Goal: Task Accomplishment & Management: Complete application form

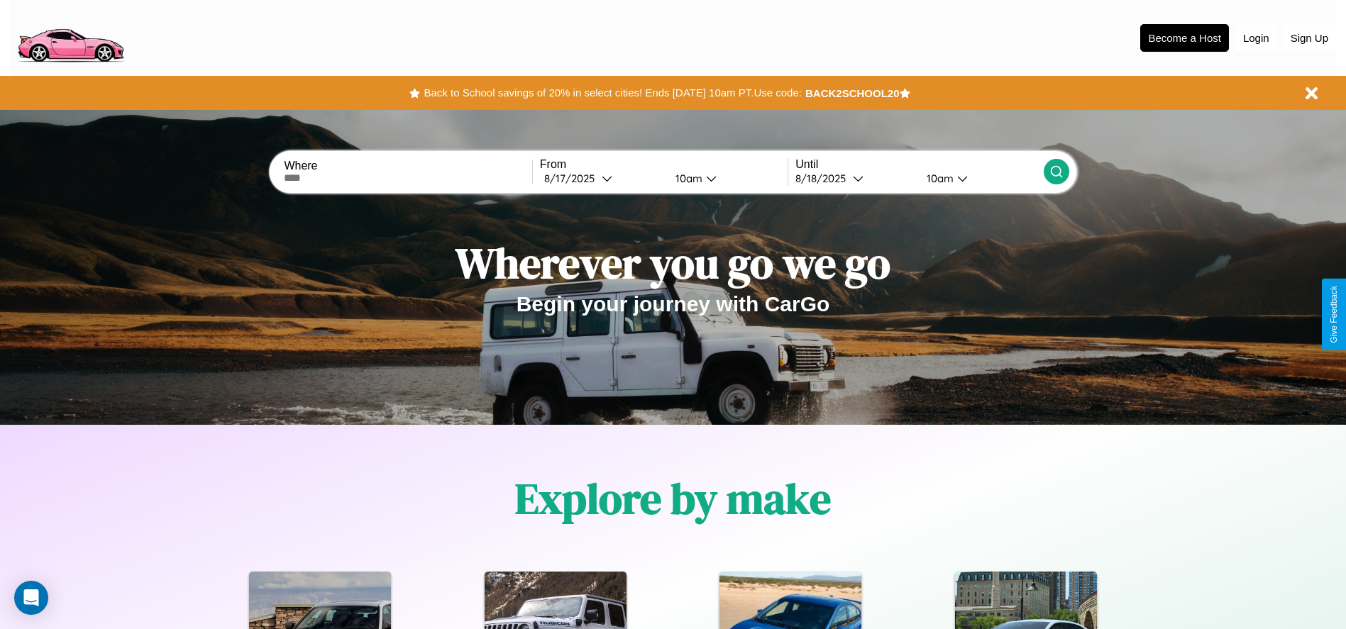
scroll to position [294, 0]
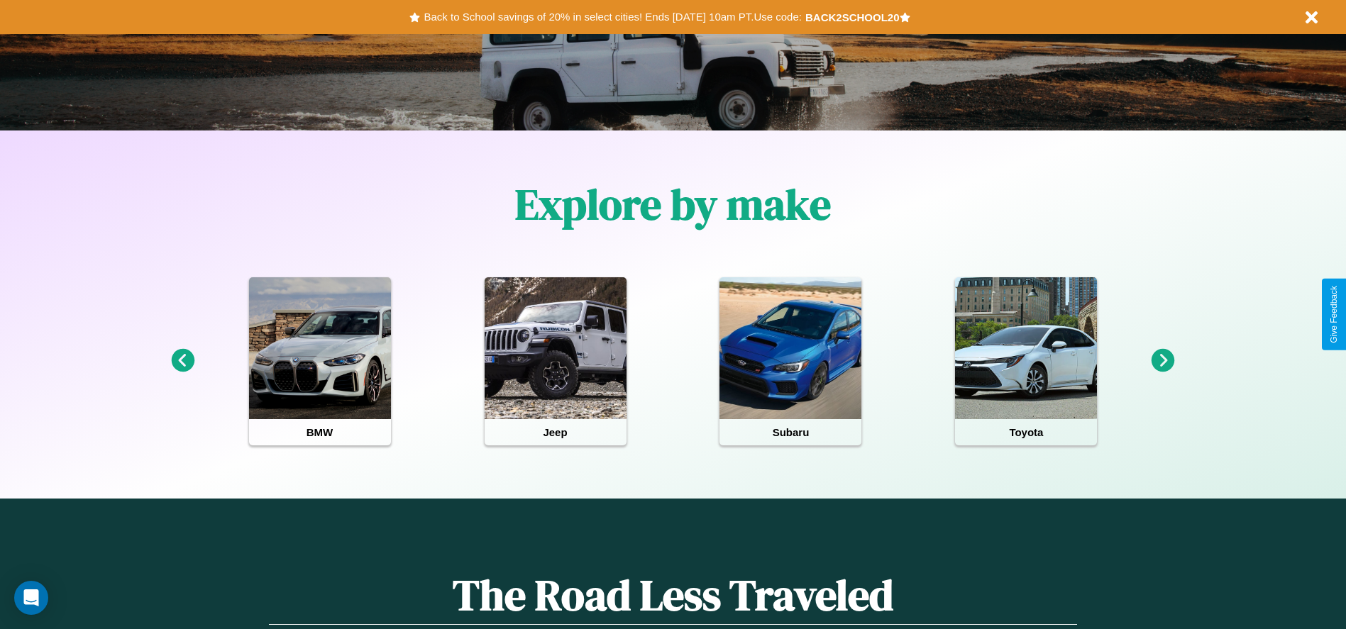
click at [1163, 361] on icon at bounding box center [1163, 360] width 23 height 23
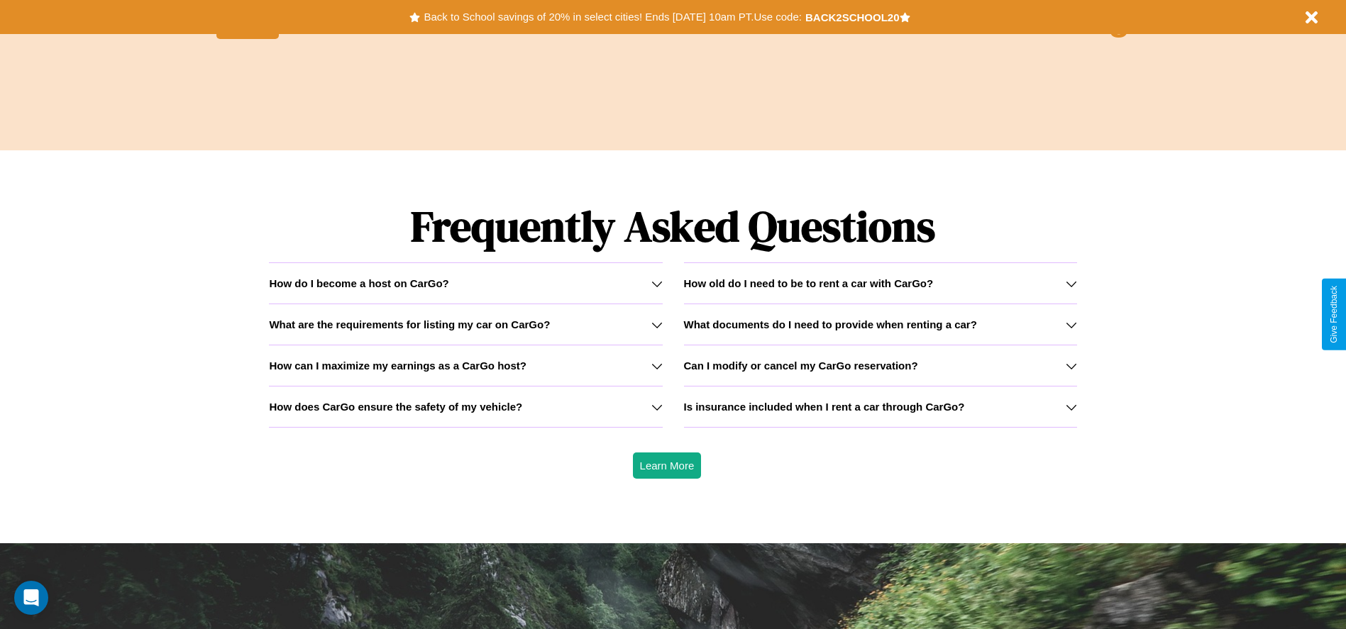
scroll to position [2036, 0]
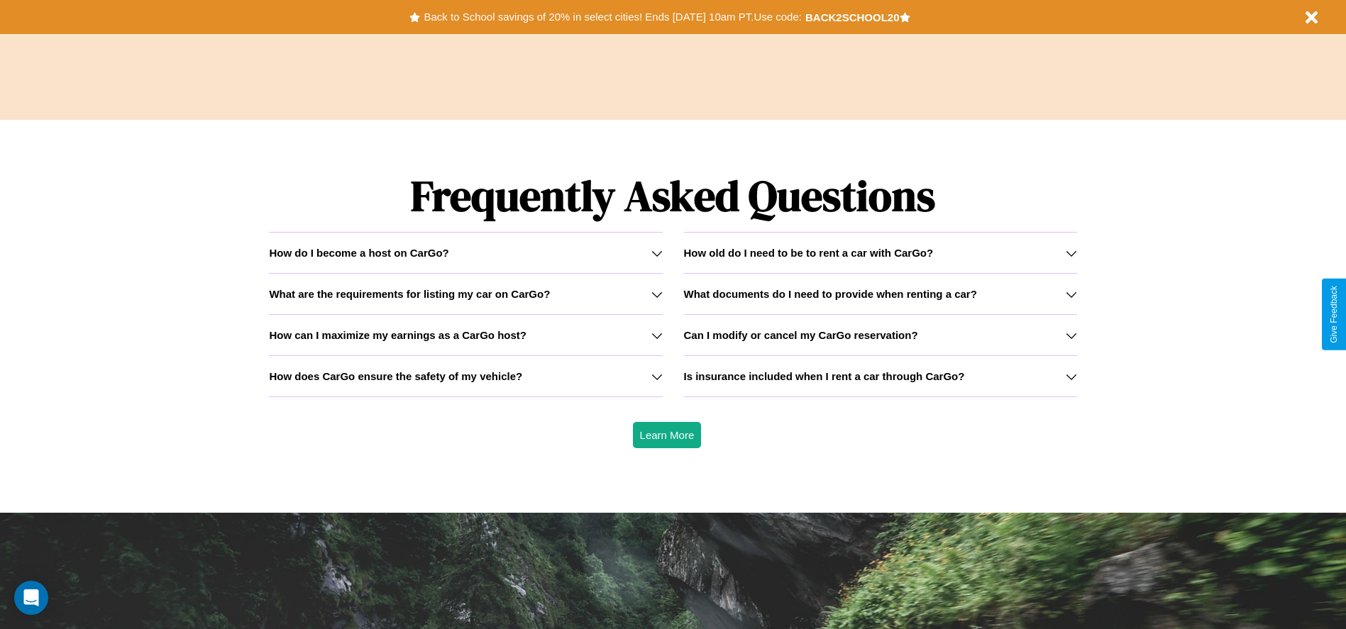
click at [466, 253] on div "How do I become a host on CarGo?" at bounding box center [465, 253] width 393 height 12
click at [466, 335] on h3 "How can I maximize my earnings as a CarGo host?" at bounding box center [398, 335] width 258 height 12
click at [1071, 376] on icon at bounding box center [1071, 376] width 11 height 11
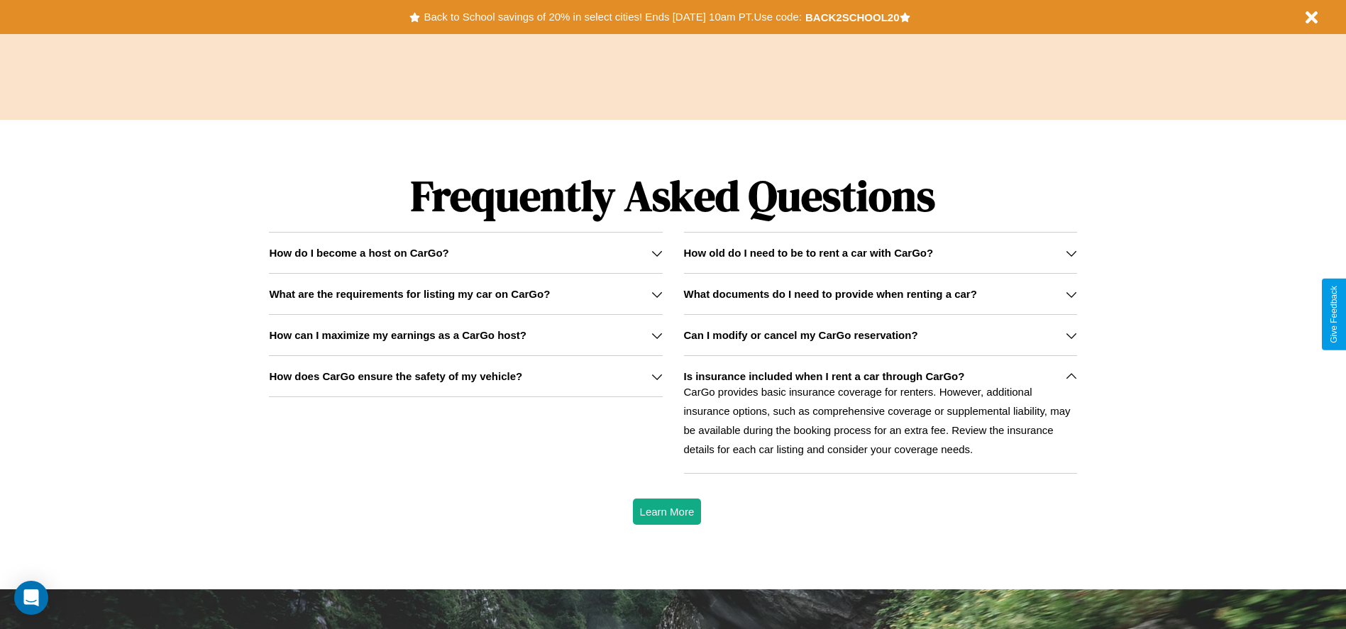
click at [466, 335] on h3 "How can I maximize my earnings as a CarGo host?" at bounding box center [398, 335] width 258 height 12
click at [1071, 253] on icon at bounding box center [1071, 253] width 11 height 11
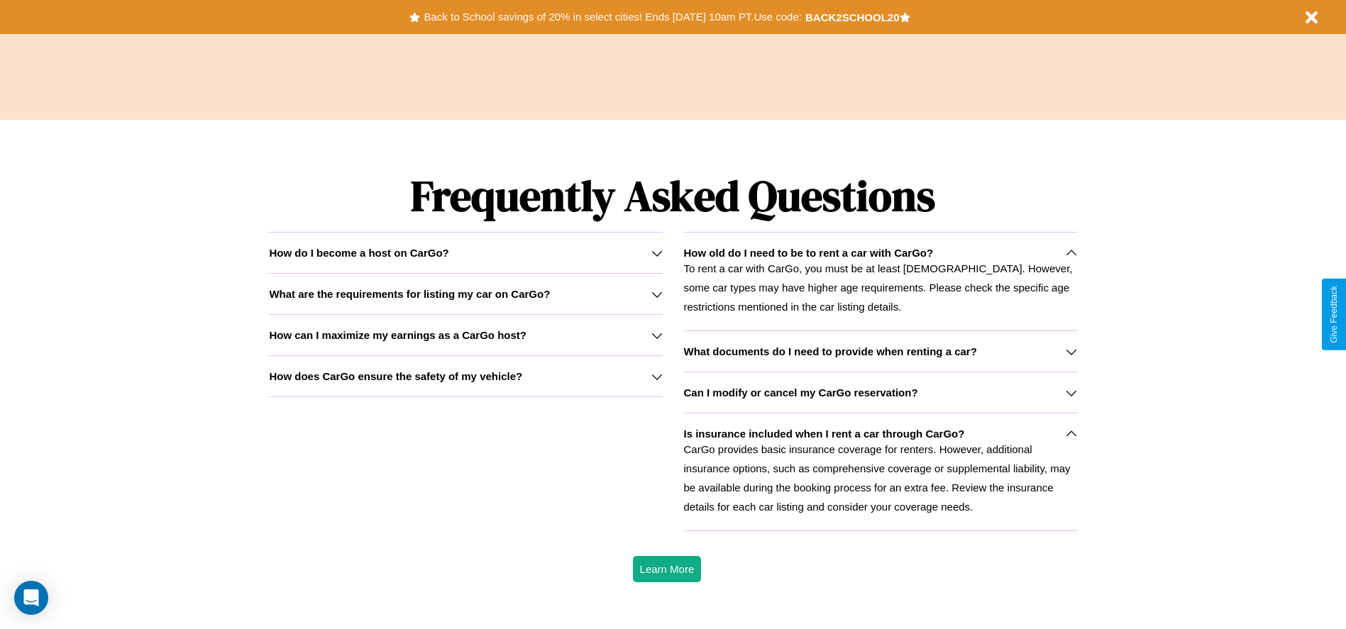
click at [466, 294] on h3 "What are the requirements for listing my car on CarGo?" at bounding box center [409, 294] width 281 height 12
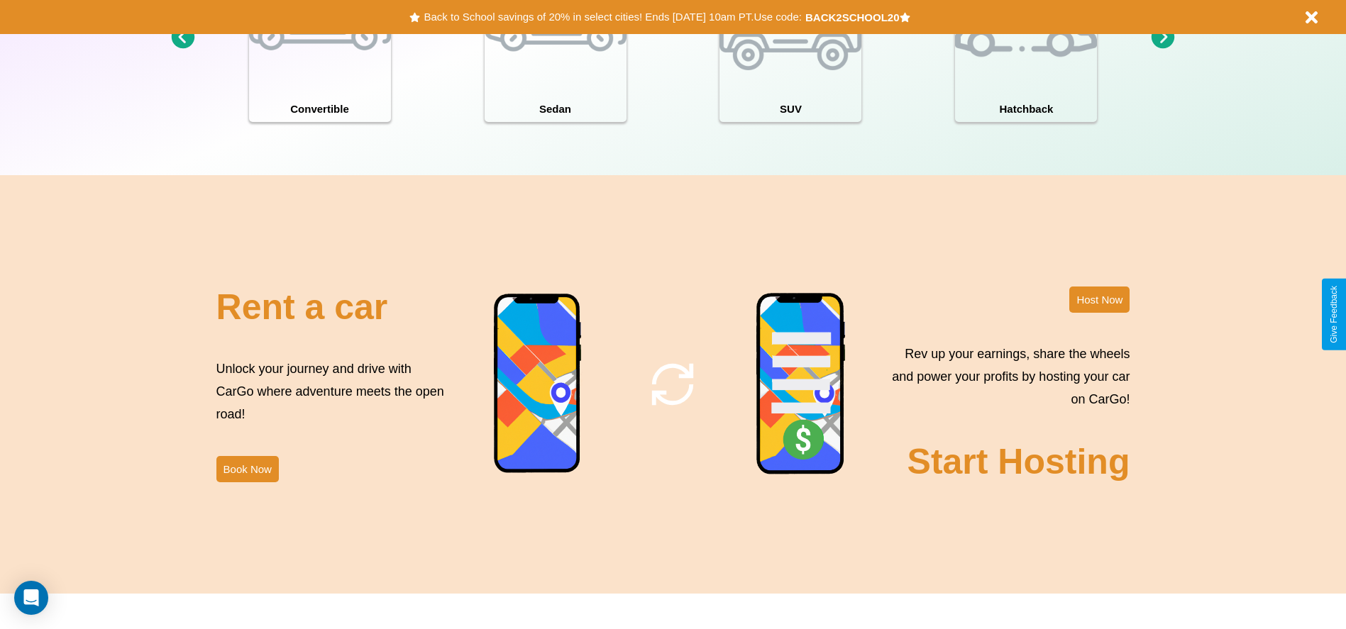
scroll to position [1547, 0]
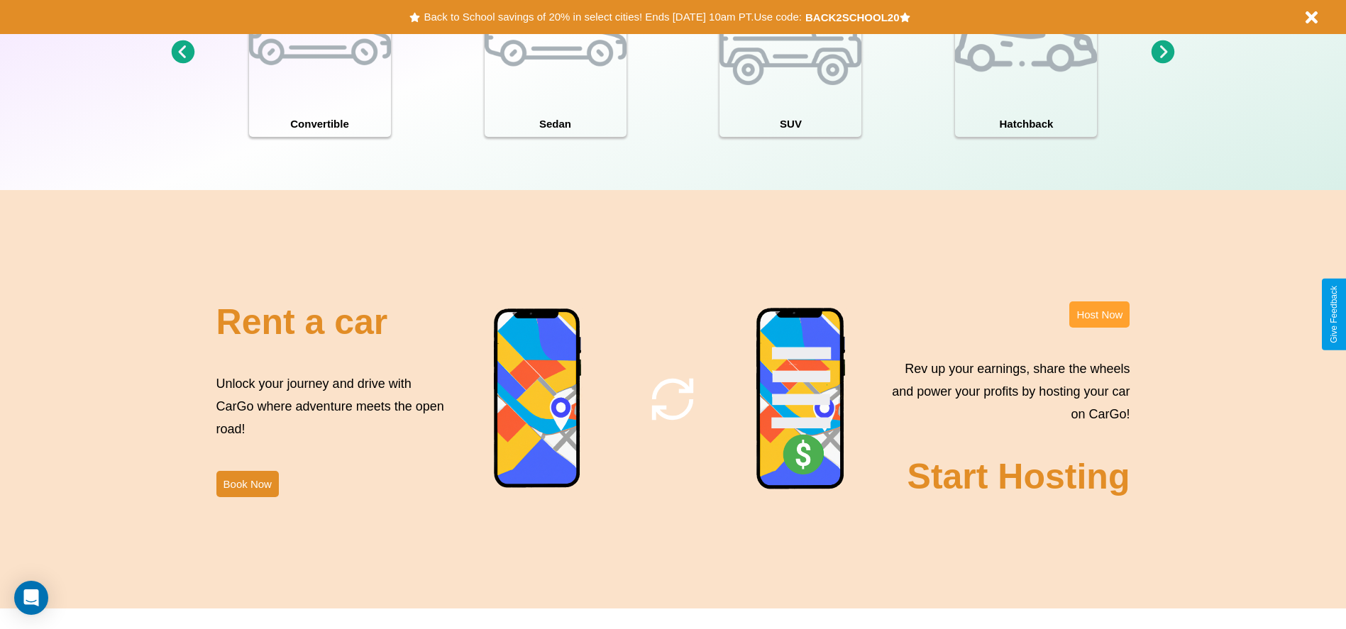
click at [1099, 314] on button "Host Now" at bounding box center [1099, 315] width 60 height 26
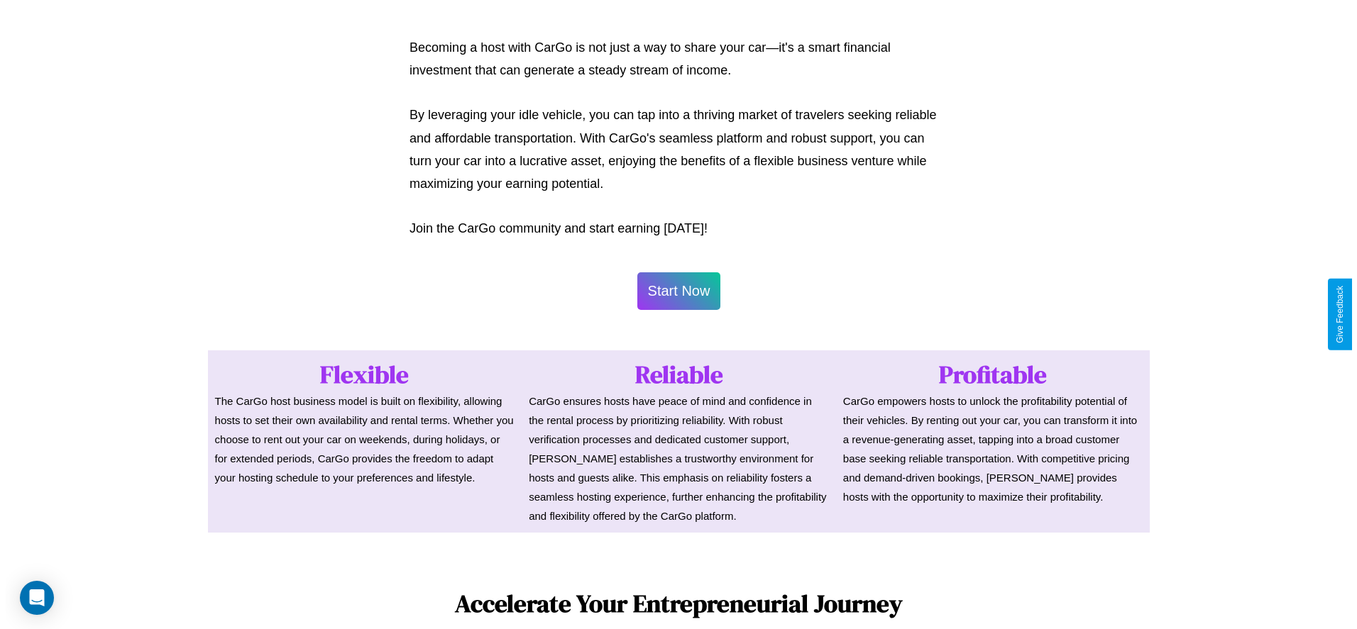
scroll to position [690, 0]
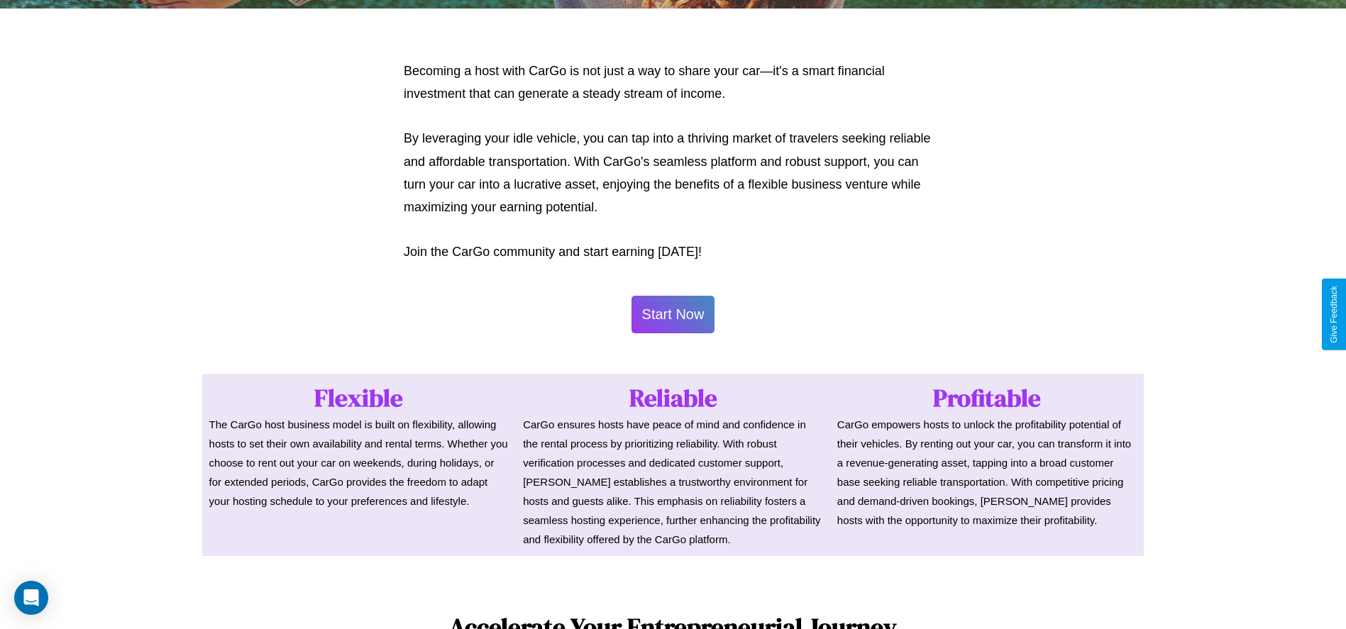
click at [673, 314] on button "Start Now" at bounding box center [674, 315] width 84 height 38
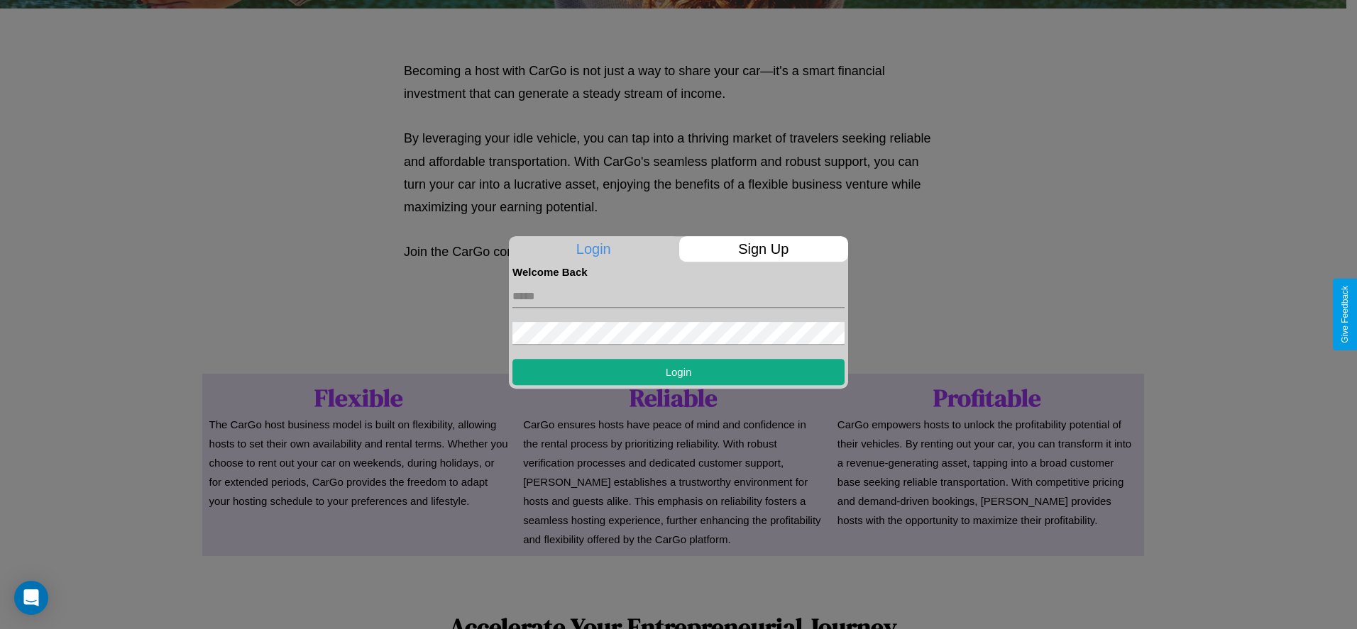
click at [763, 249] on p "Sign Up" at bounding box center [764, 249] width 170 height 26
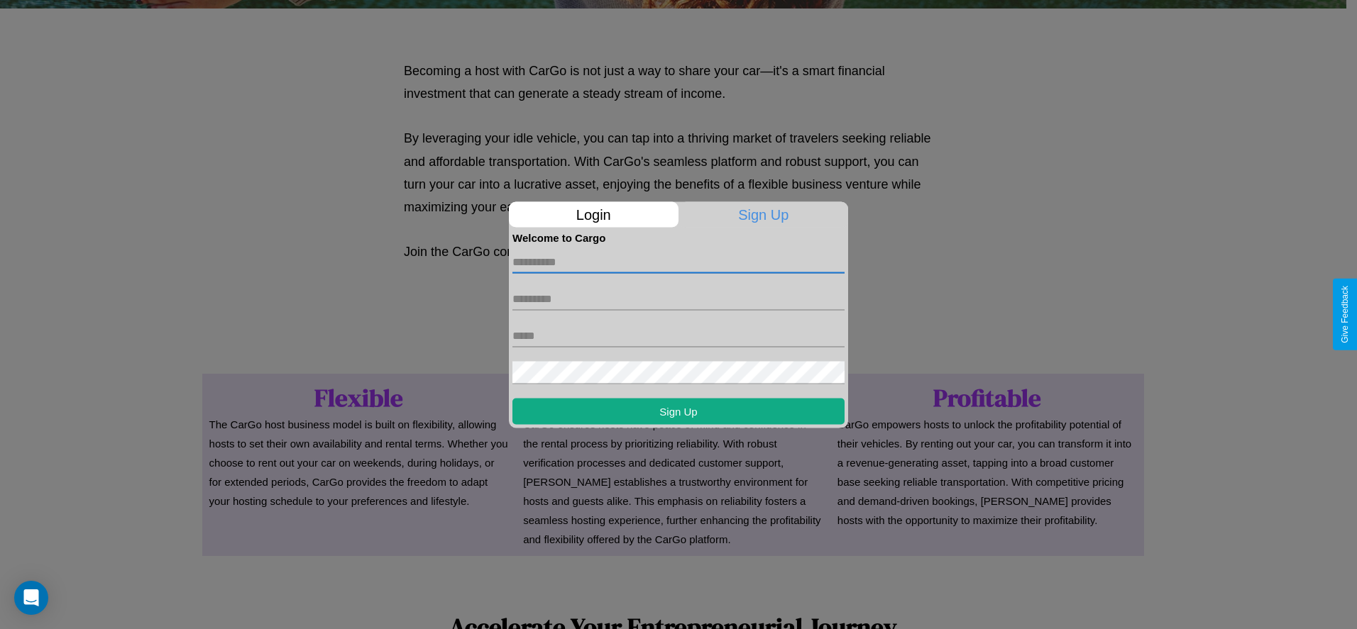
click at [678, 262] on input "text" at bounding box center [678, 261] width 332 height 23
type input "*******"
click at [678, 299] on input "text" at bounding box center [678, 298] width 332 height 23
type input "*****"
click at [678, 336] on input "text" at bounding box center [678, 335] width 332 height 23
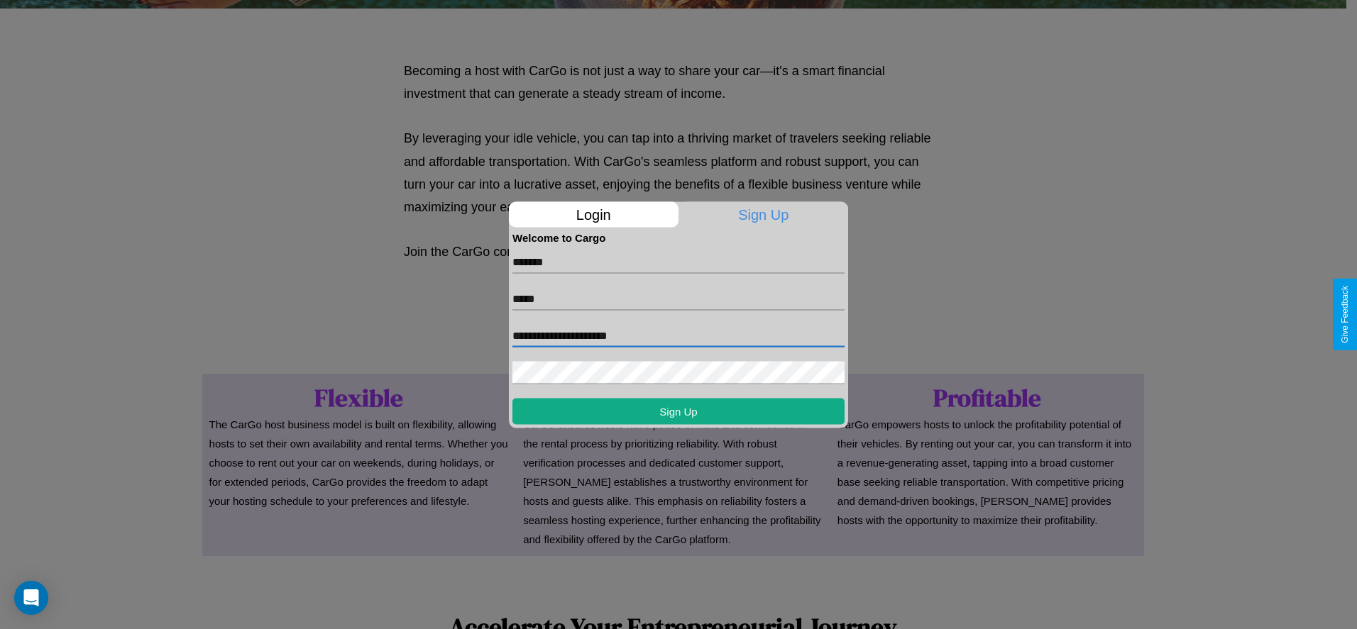
type input "**********"
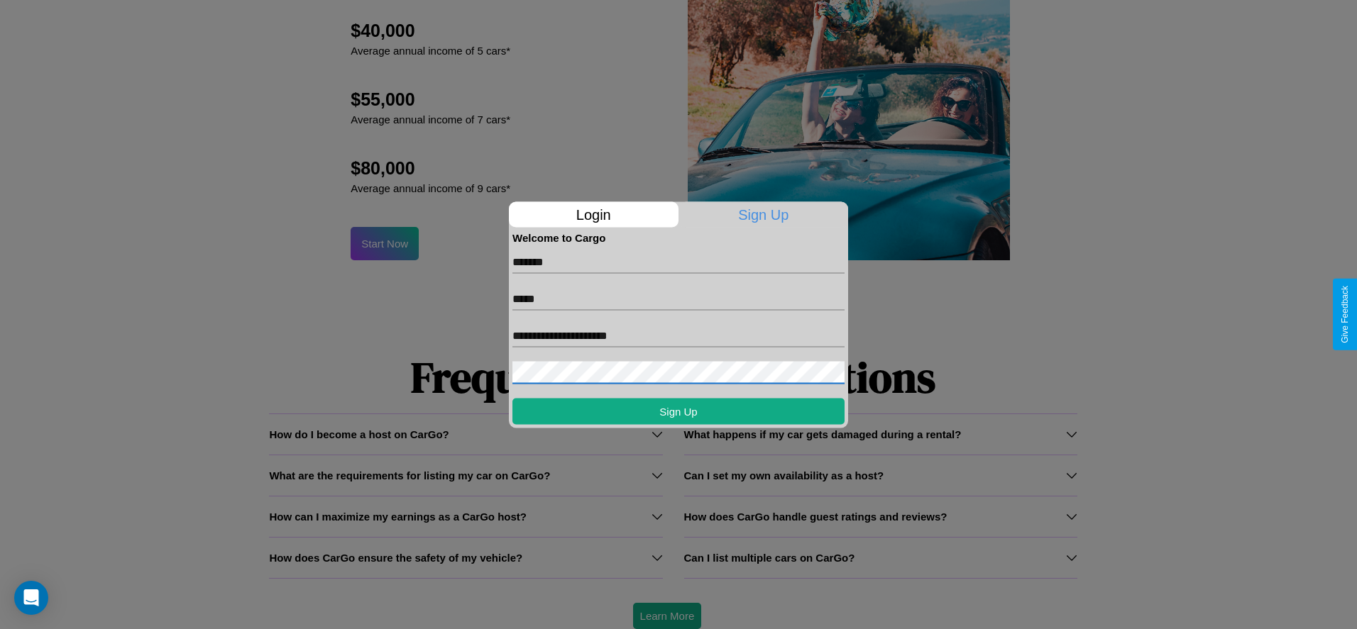
click at [666, 616] on div at bounding box center [678, 314] width 1357 height 629
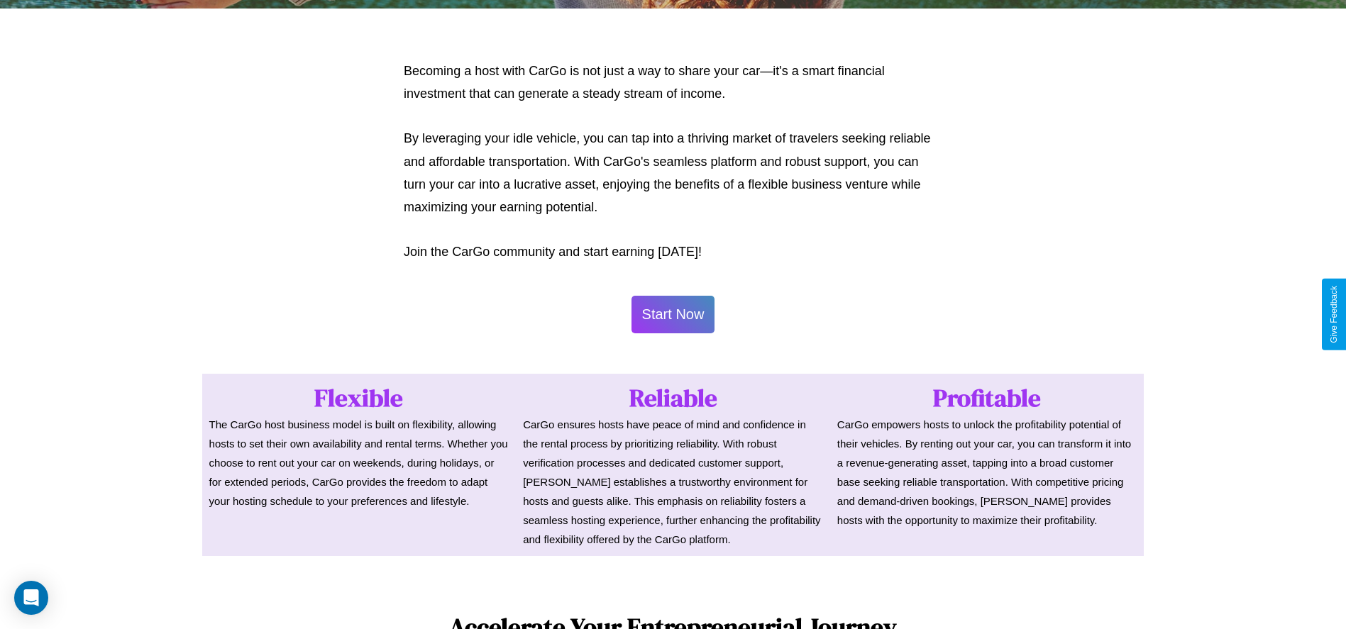
click at [673, 314] on button "Start Now" at bounding box center [674, 315] width 84 height 38
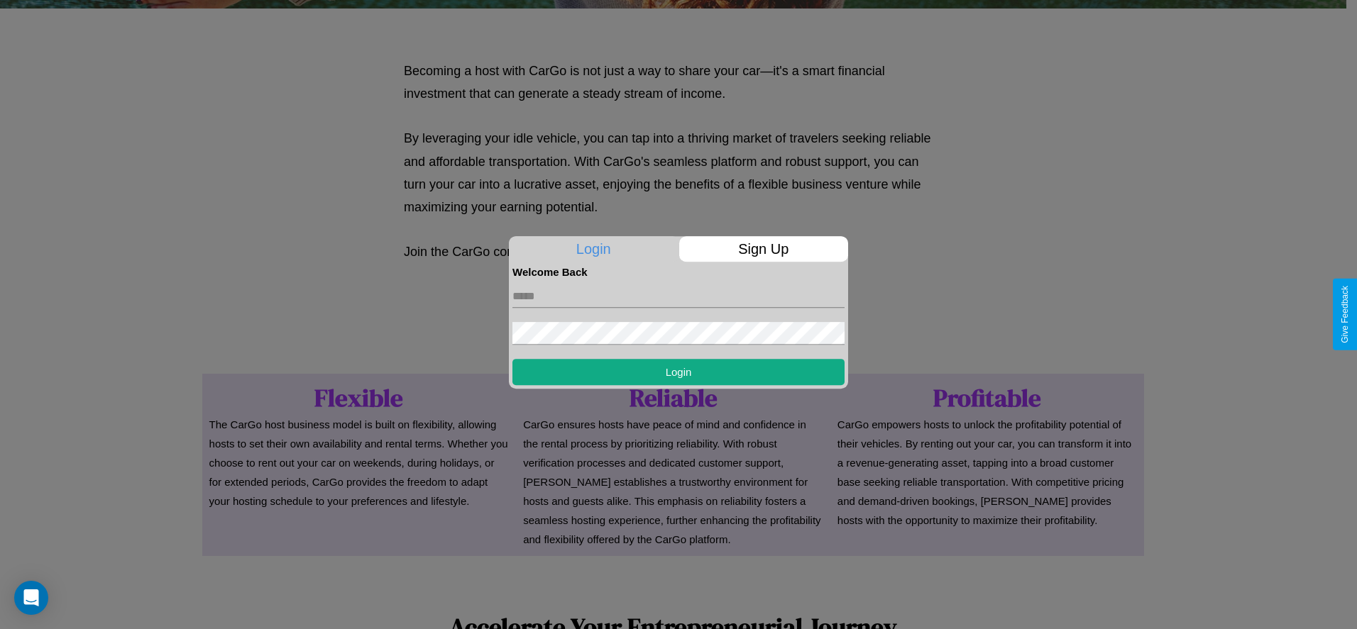
scroll to position [0, 0]
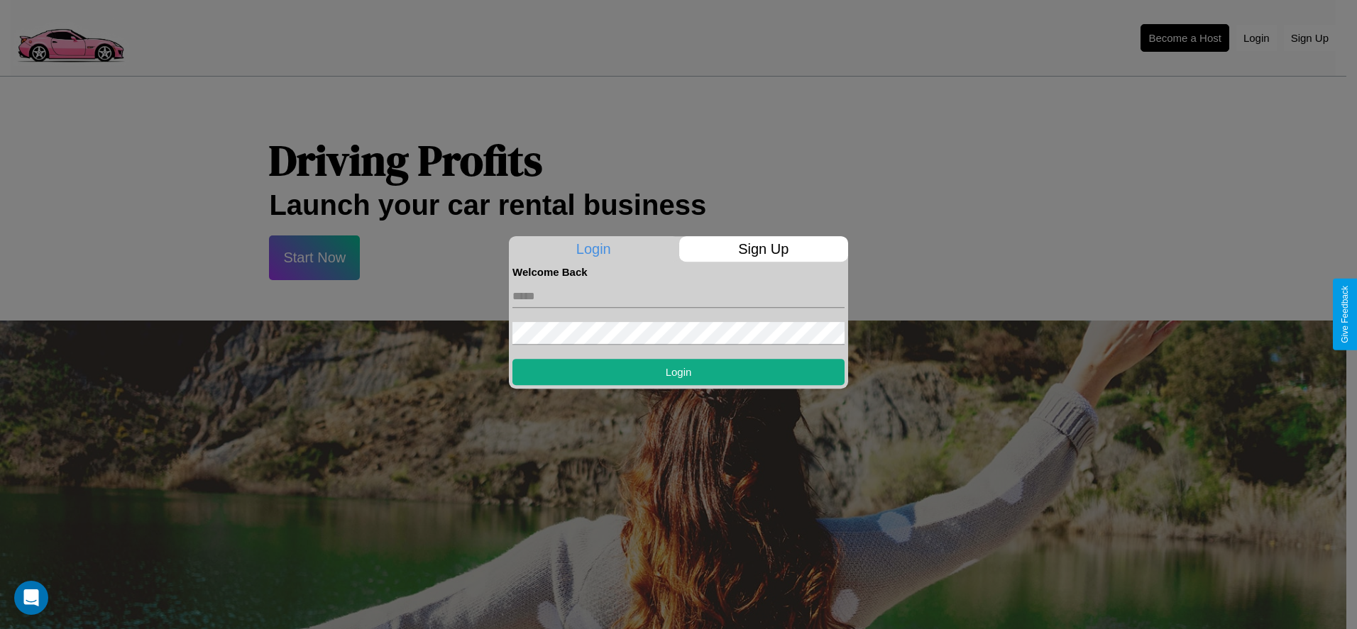
click at [1184, 38] on div at bounding box center [678, 314] width 1357 height 629
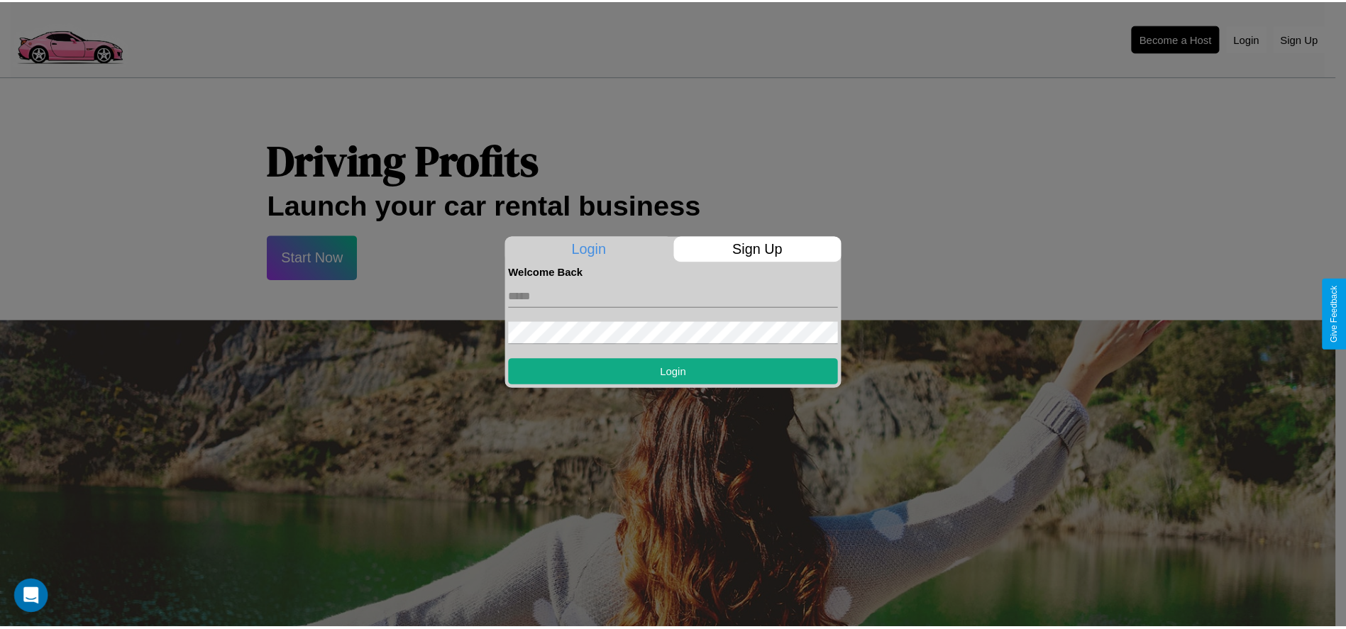
scroll to position [690, 0]
